Goal: Information Seeking & Learning: Learn about a topic

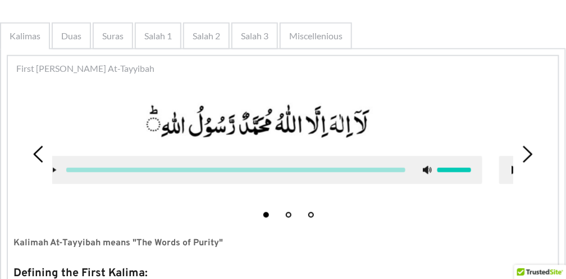
drag, startPoint x: 256, startPoint y: 137, endPoint x: 224, endPoint y: 142, distance: 33.0
click at [225, 142] on picture at bounding box center [259, 121] width 445 height 45
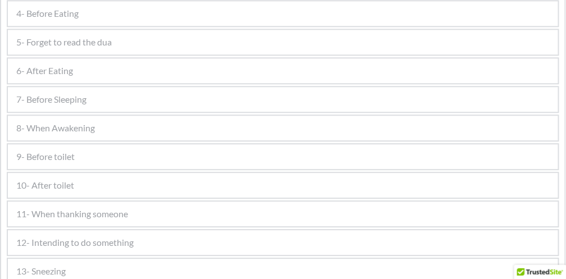
scroll to position [713, 0]
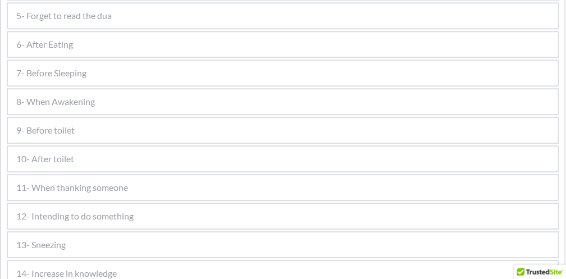
click at [101, 80] on div "7- Before Sleeping" at bounding box center [283, 73] width 550 height 25
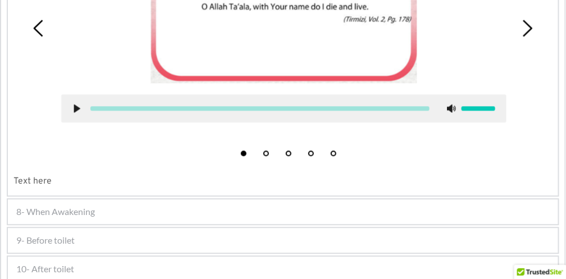
scroll to position [585, 0]
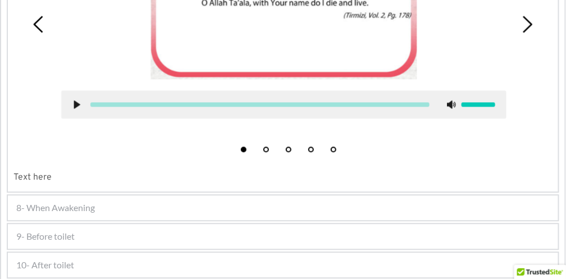
click at [92, 203] on span "8- When Awakening" at bounding box center [55, 207] width 79 height 13
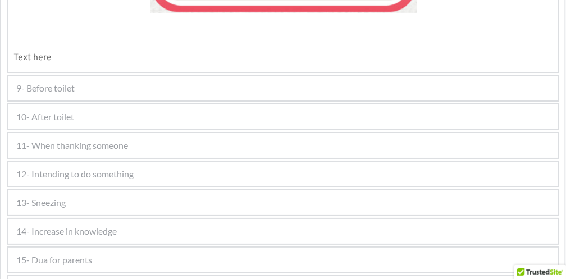
scroll to position [951, 0]
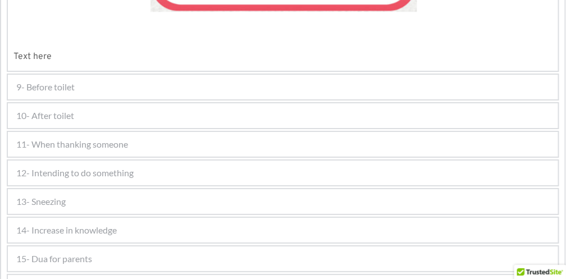
click at [113, 138] on span "11- When thanking someone" at bounding box center [72, 144] width 112 height 13
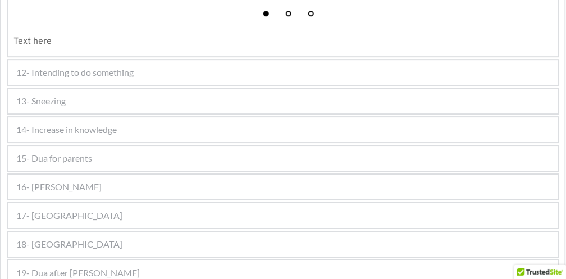
scroll to position [878, 0]
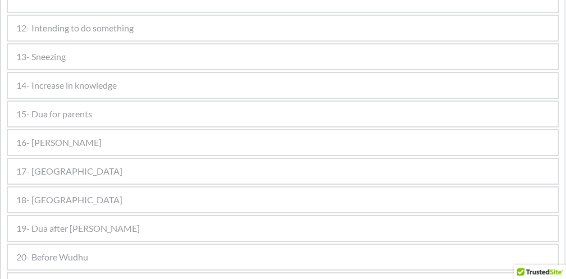
click at [98, 27] on span "12- Intending to do something" at bounding box center [74, 27] width 117 height 13
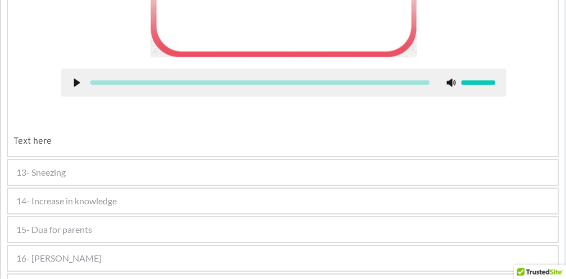
scroll to position [757, 0]
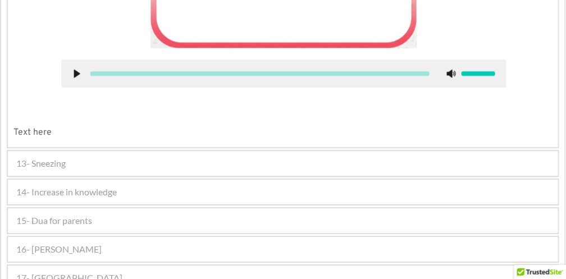
click at [99, 157] on div "13- Sneezing" at bounding box center [283, 163] width 550 height 25
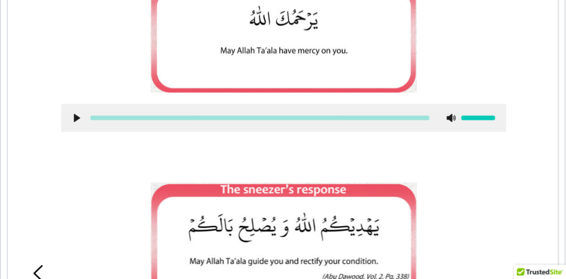
scroll to position [879, 0]
